Goal: Communication & Community: Answer question/provide support

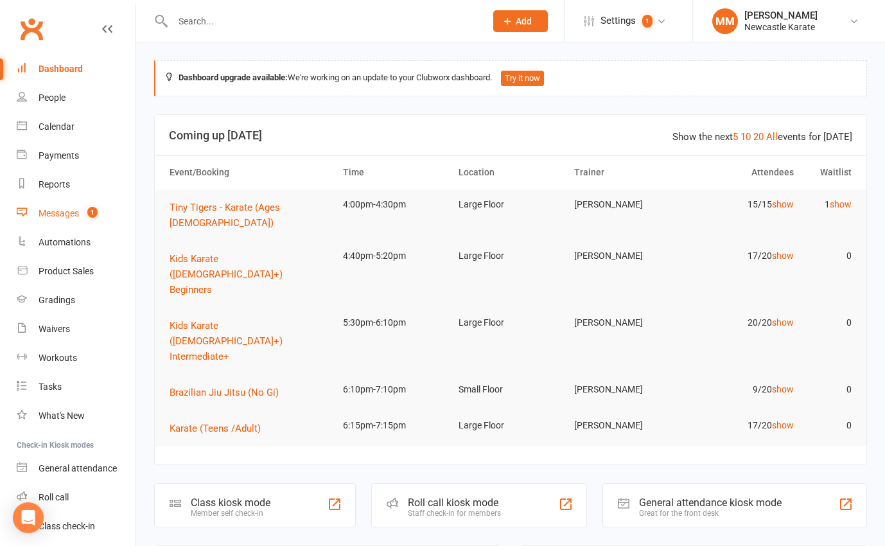
click at [61, 211] on div "Messages" at bounding box center [59, 213] width 40 height 10
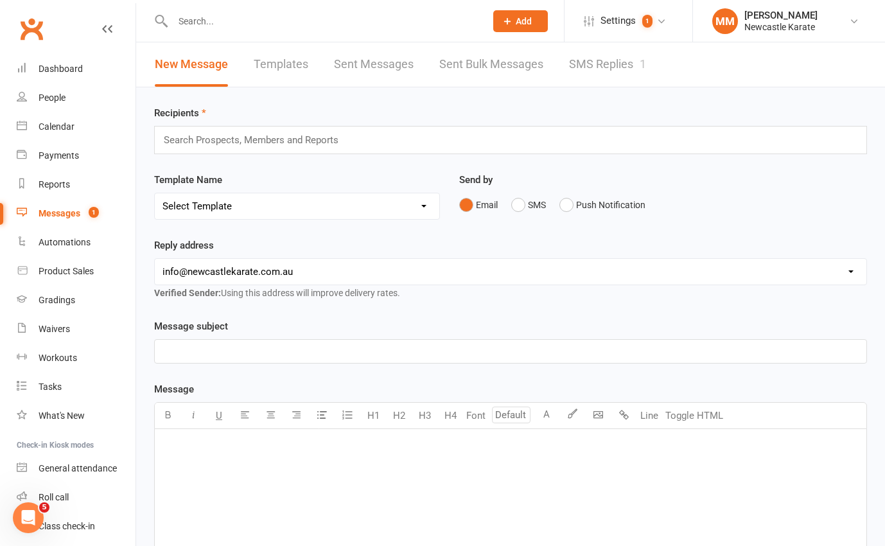
click at [627, 75] on link "SMS Replies 1" at bounding box center [607, 64] width 77 height 44
